Goal: Find specific page/section: Find specific page/section

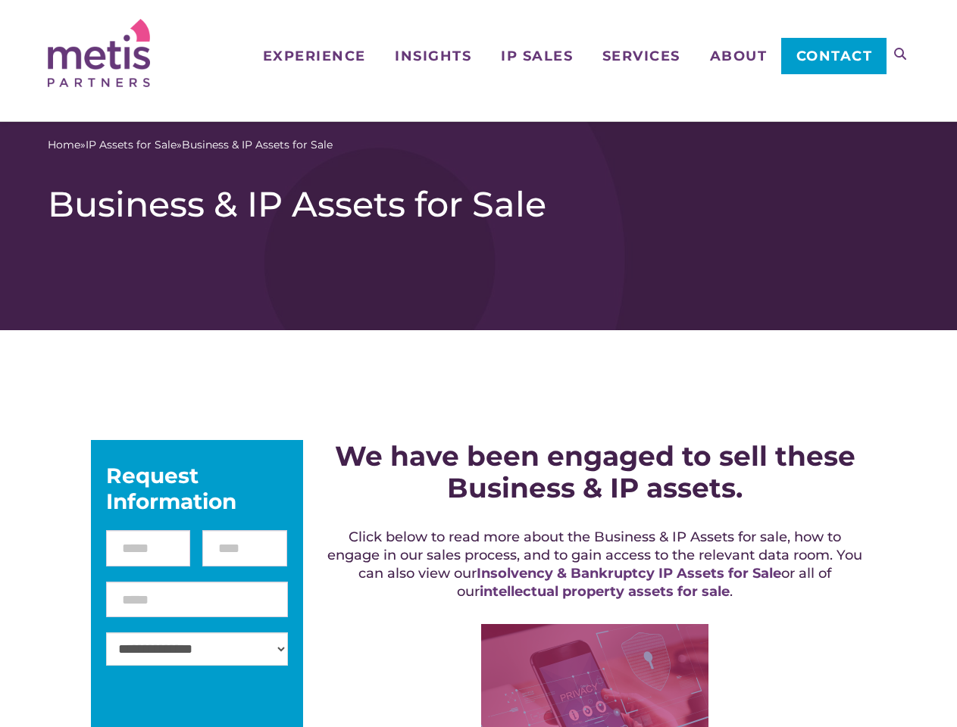
click at [900, 54] on icon at bounding box center [900, 54] width 12 height 12
